Goal: Task Accomplishment & Management: Use online tool/utility

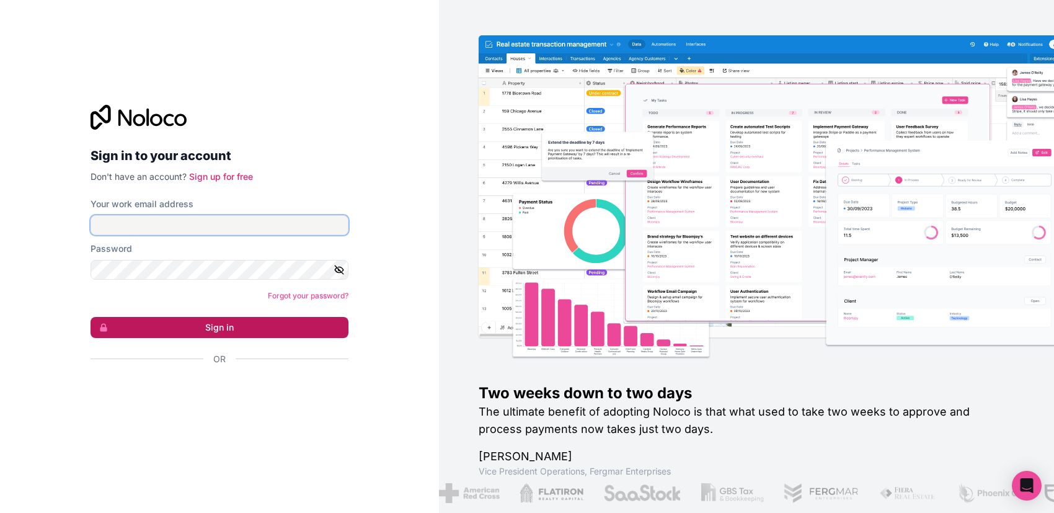
type input "binggoal.co.th@binggoal.net"
click at [268, 327] on button "Sign in" at bounding box center [220, 327] width 258 height 21
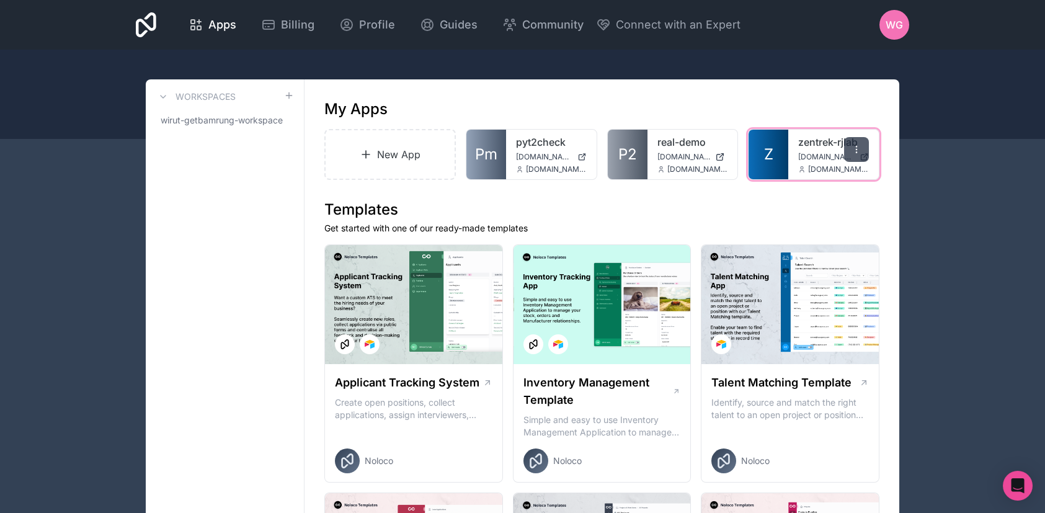
click at [844, 150] on div at bounding box center [856, 149] width 25 height 25
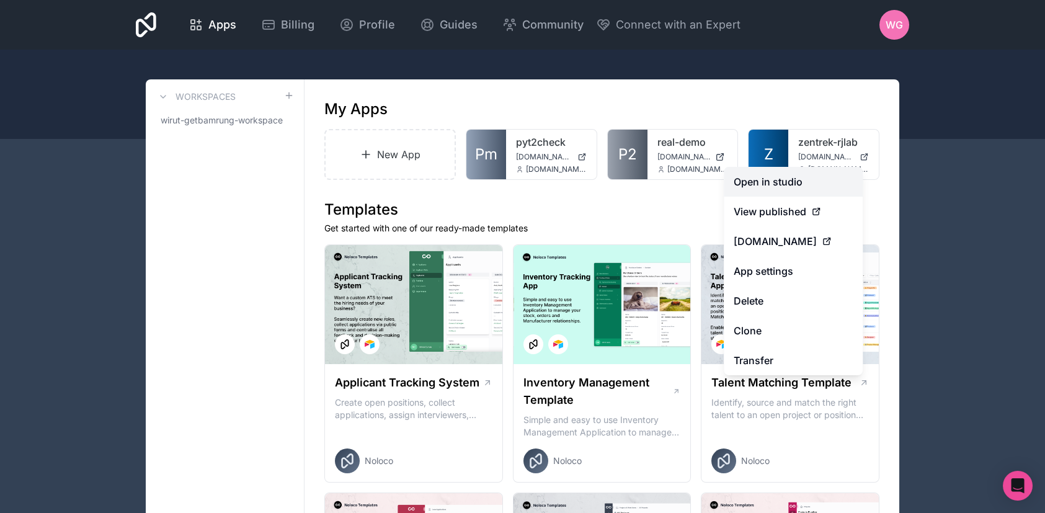
click at [815, 172] on link "Open in studio" at bounding box center [793, 182] width 139 height 30
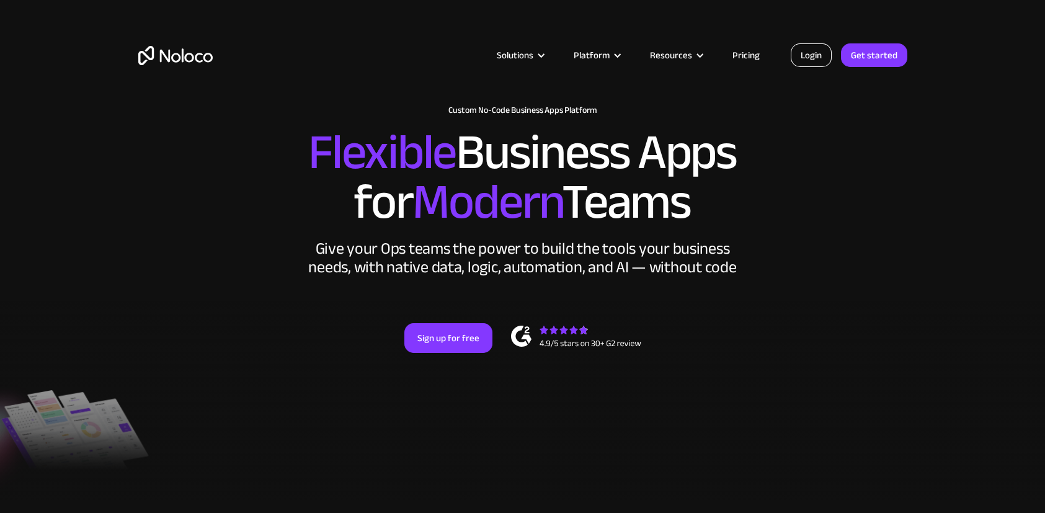
click at [796, 51] on link "Login" at bounding box center [811, 55] width 41 height 24
